Goal: Task Accomplishment & Management: Manage account settings

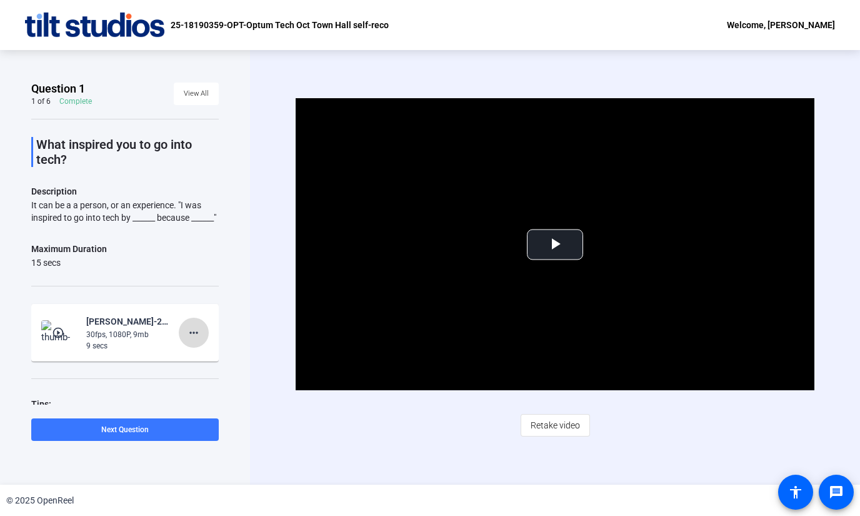
click at [194, 340] on mat-icon "more_horiz" at bounding box center [193, 332] width 15 height 15
click at [222, 371] on span "Delete clip" at bounding box center [214, 370] width 50 height 15
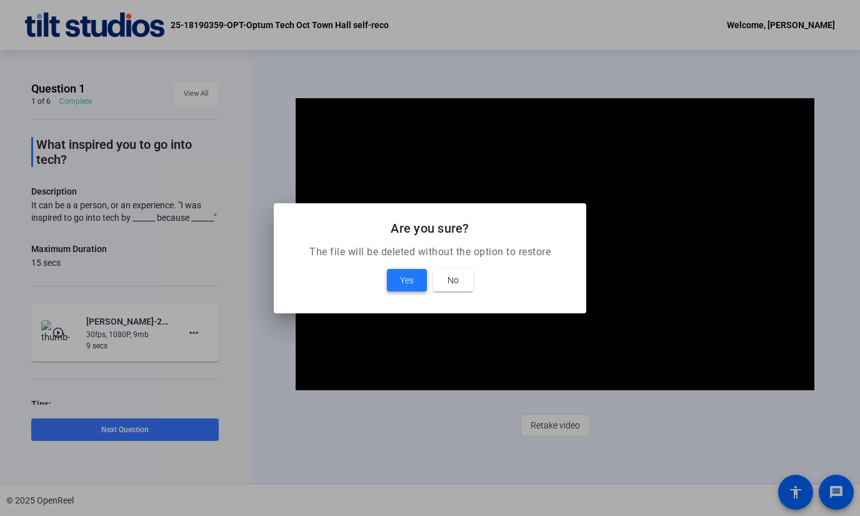
click at [422, 276] on span at bounding box center [407, 280] width 40 height 30
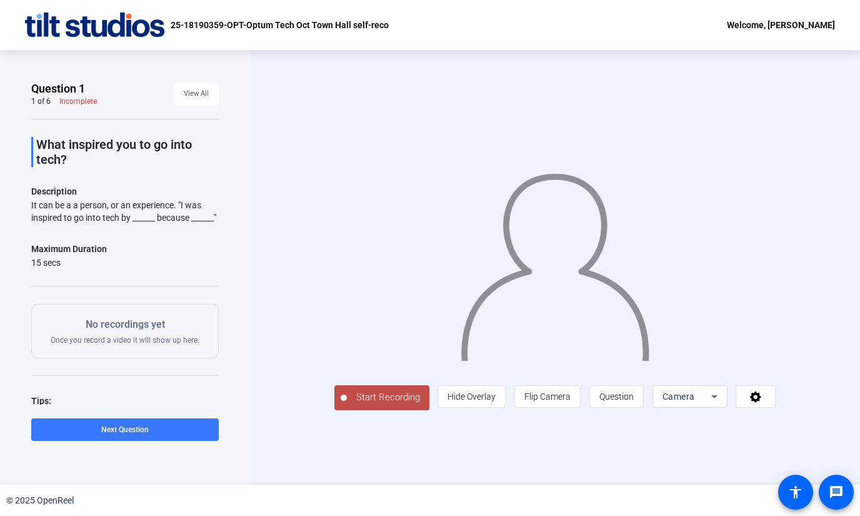
click at [784, 29] on div "Welcome, [PERSON_NAME]" at bounding box center [781, 25] width 108 height 15
click at [785, 44] on button "Logout" at bounding box center [812, 44] width 70 height 16
